Goal: Register for event/course: Sign up to attend an event or enroll in a course

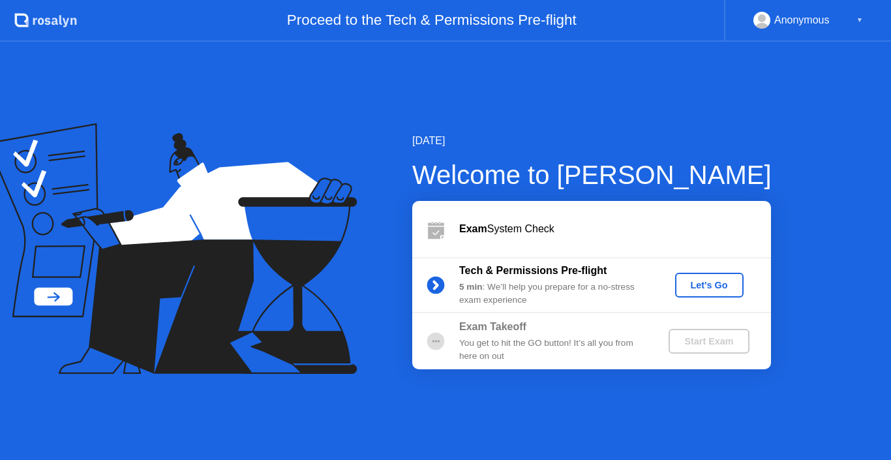
click at [712, 282] on div "Let's Go" at bounding box center [709, 285] width 58 height 10
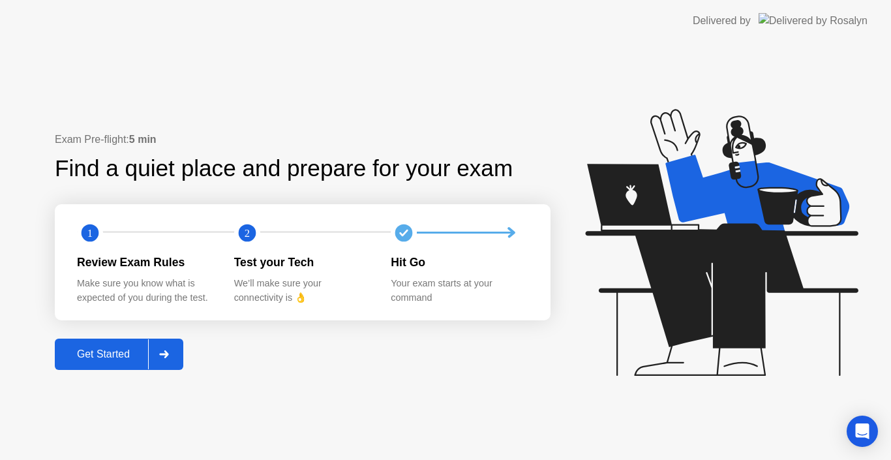
click at [112, 348] on div "Get Started" at bounding box center [103, 354] width 89 height 12
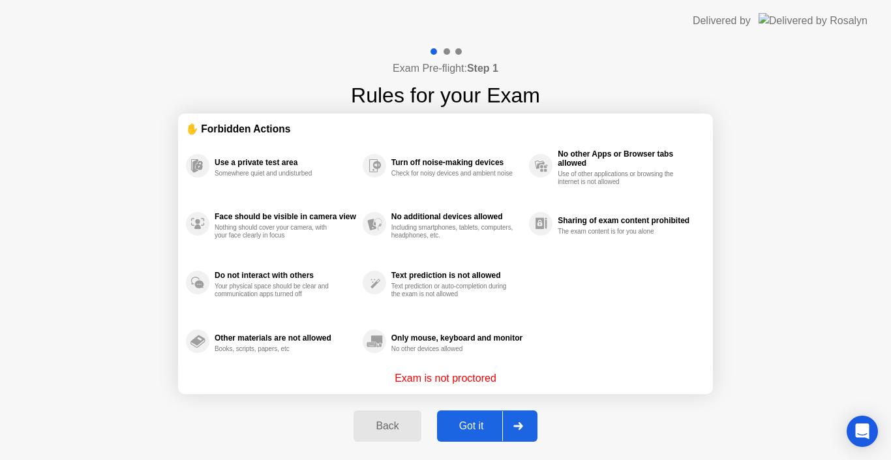
click at [460, 423] on div "Got it" at bounding box center [471, 426] width 61 height 12
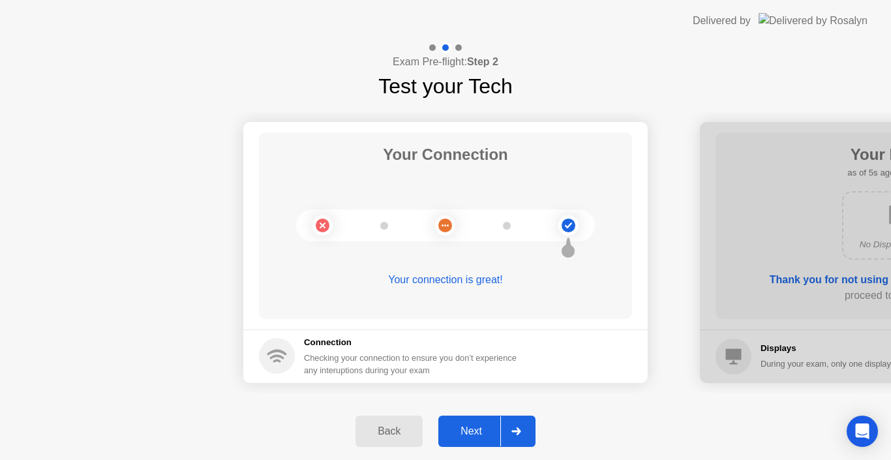
click at [472, 437] on div "Next" at bounding box center [471, 431] width 58 height 12
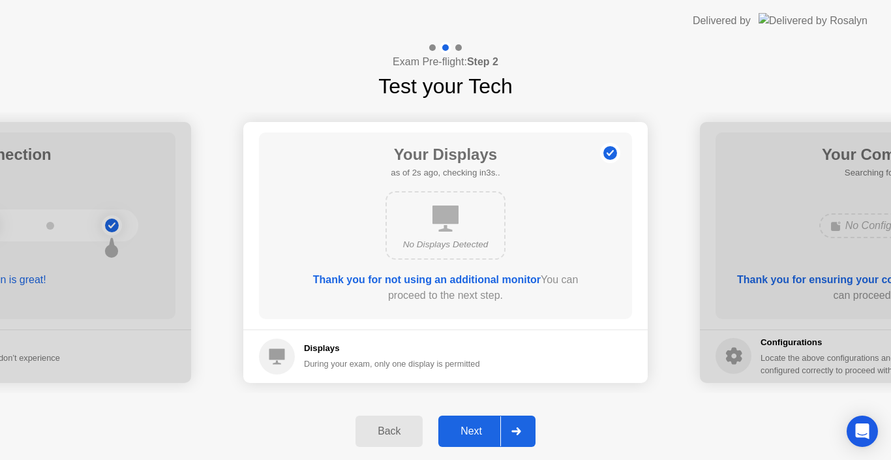
click at [472, 437] on div "Next" at bounding box center [471, 431] width 58 height 12
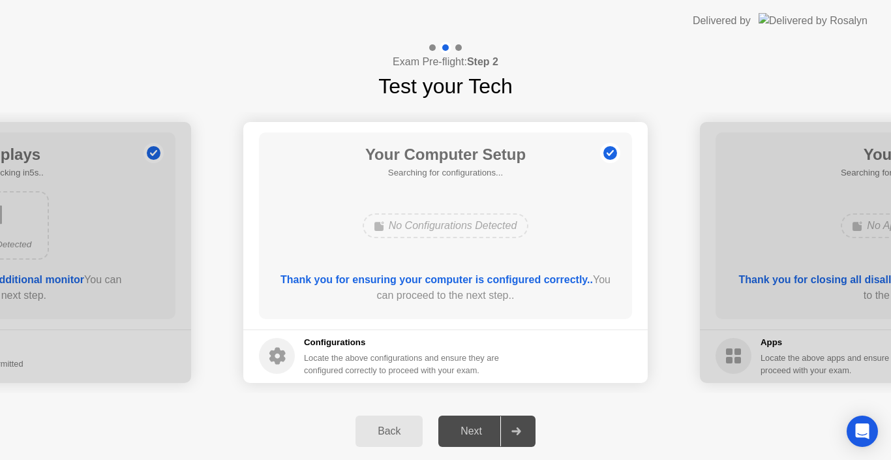
click at [472, 437] on div "Next" at bounding box center [471, 431] width 58 height 12
click at [470, 437] on div "Next" at bounding box center [471, 431] width 58 height 12
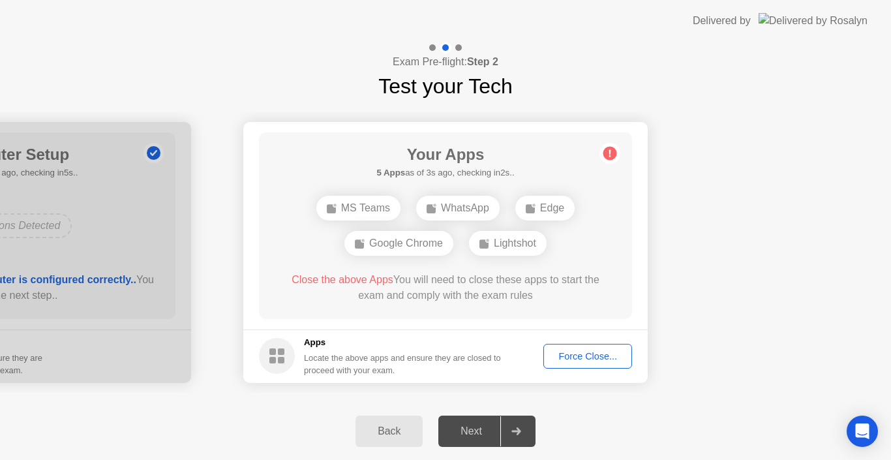
click at [563, 356] on div "Force Close..." at bounding box center [588, 356] width 80 height 10
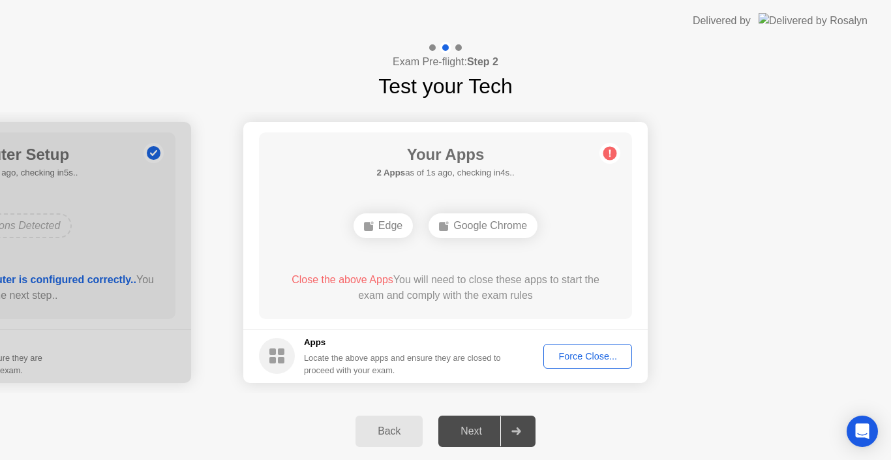
click at [579, 356] on div "Force Close..." at bounding box center [588, 356] width 80 height 10
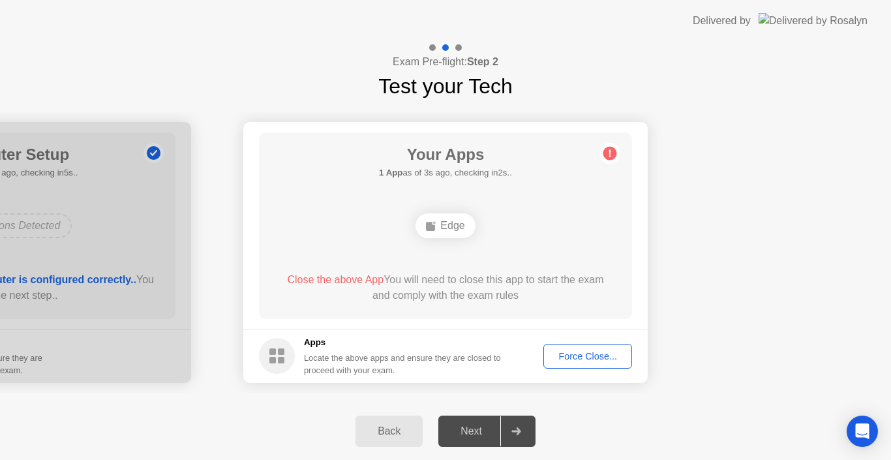
click at [571, 356] on div "Force Close..." at bounding box center [588, 356] width 80 height 10
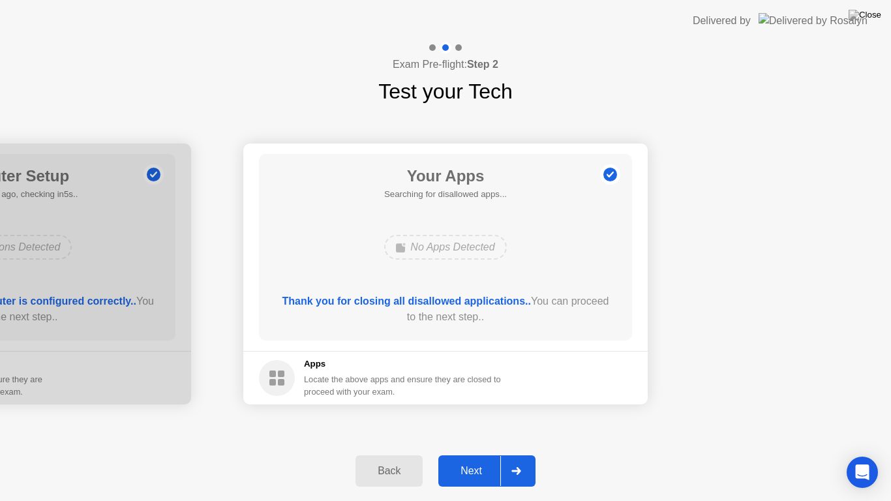
click at [475, 459] on div "Next" at bounding box center [471, 471] width 58 height 12
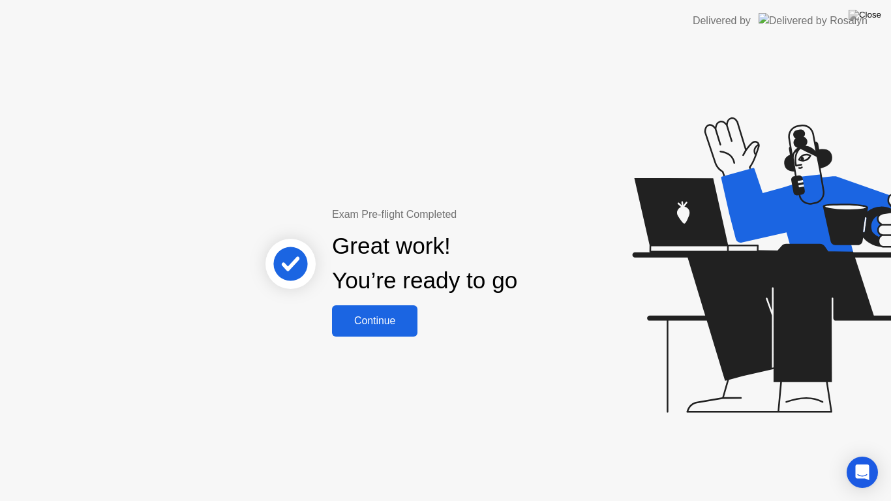
click at [371, 324] on div "Continue" at bounding box center [375, 321] width 78 height 12
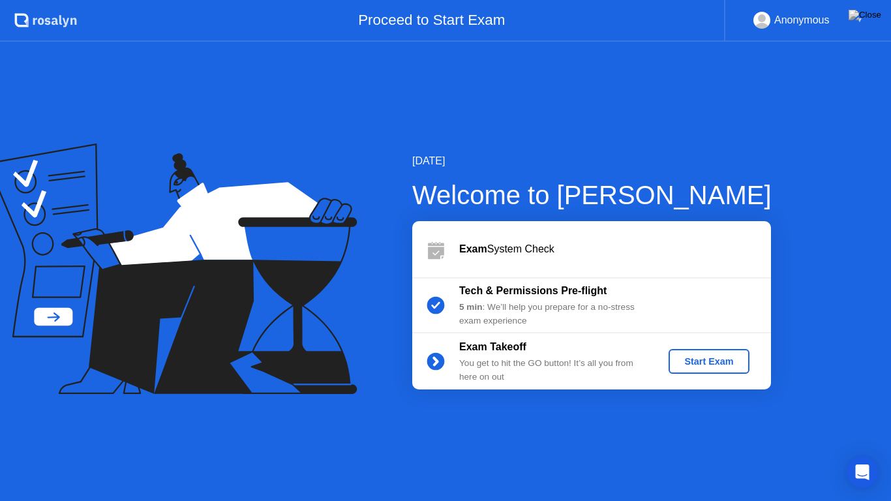
click at [695, 363] on div "Start Exam" at bounding box center [709, 361] width 70 height 10
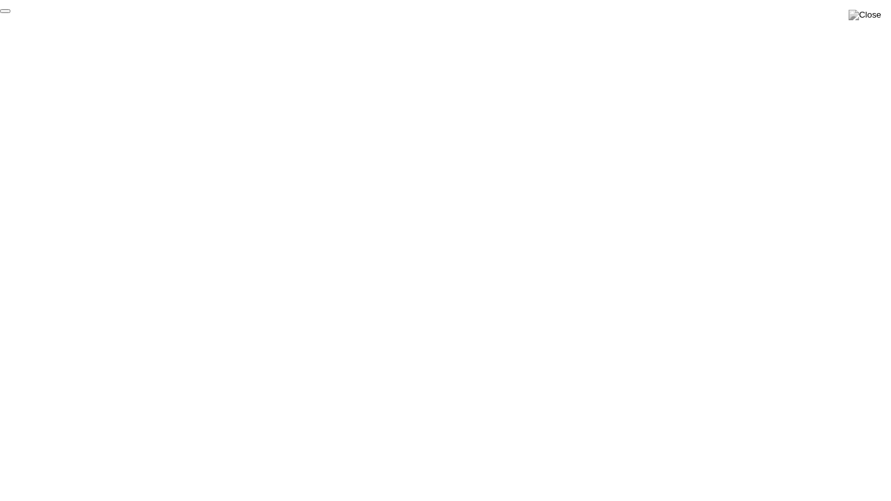
click div "End Proctoring Session"
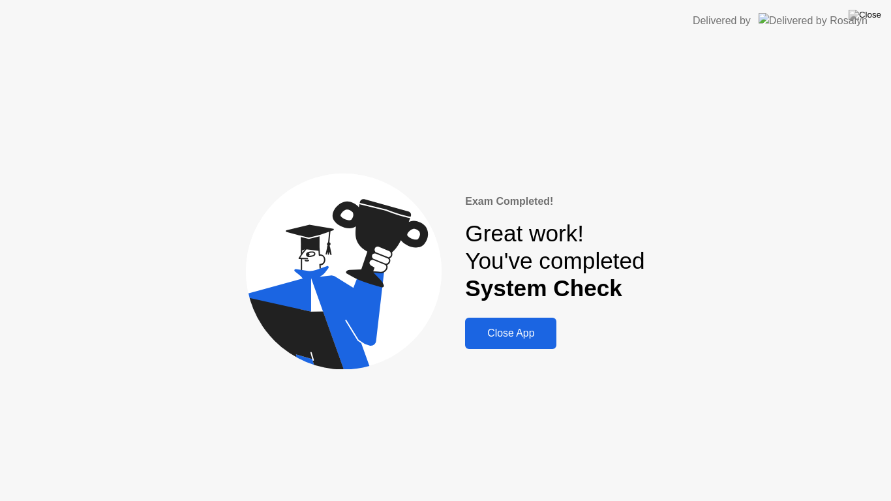
click at [513, 332] on div "Close App" at bounding box center [511, 333] width 84 height 12
